Goal: Information Seeking & Learning: Learn about a topic

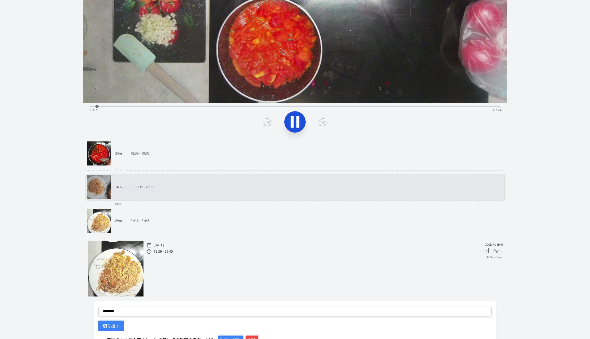
scroll to position [223, 0]
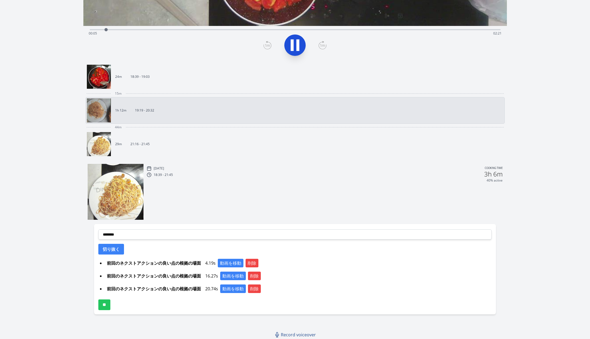
click at [299, 334] on span "Record voiceover" at bounding box center [298, 334] width 35 height 6
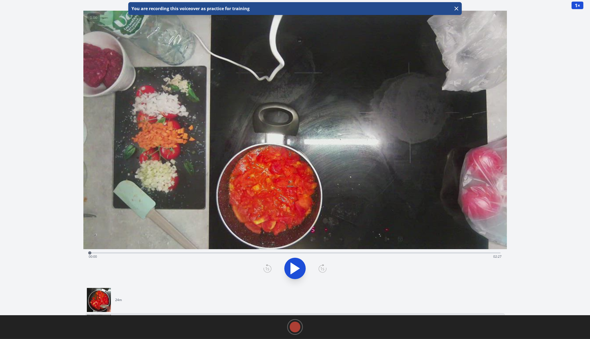
scroll to position [41, 0]
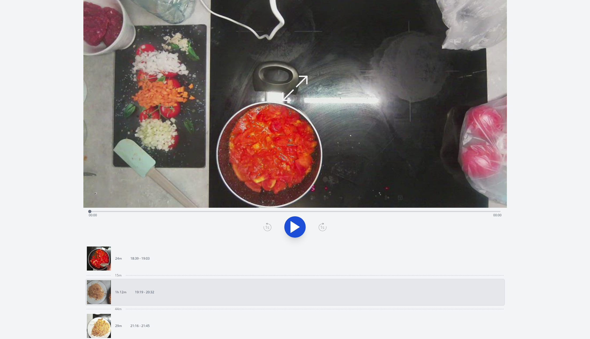
scroll to position [223, 0]
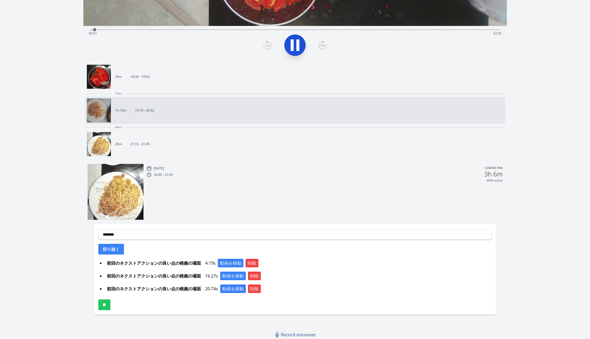
click at [298, 331] on span "Record voiceover" at bounding box center [298, 334] width 35 height 6
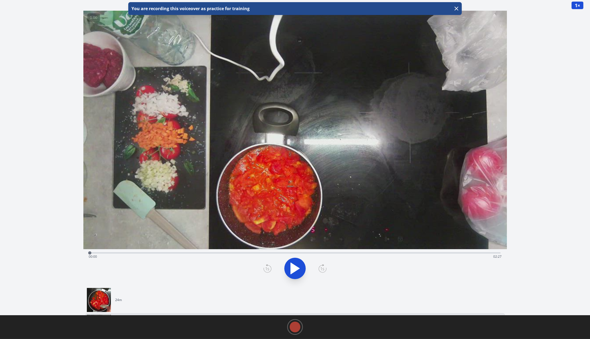
scroll to position [41, 0]
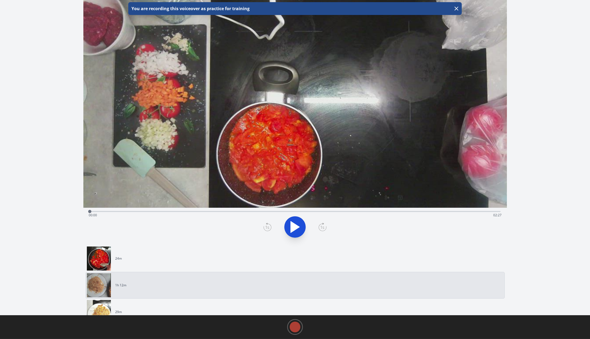
click at [186, 246] on link "24m" at bounding box center [293, 258] width 412 height 24
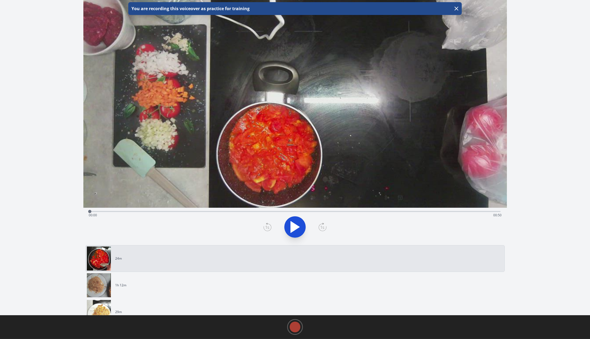
click at [180, 283] on link "1h 12m" at bounding box center [293, 285] width 412 height 24
